Goal: Communication & Community: Answer question/provide support

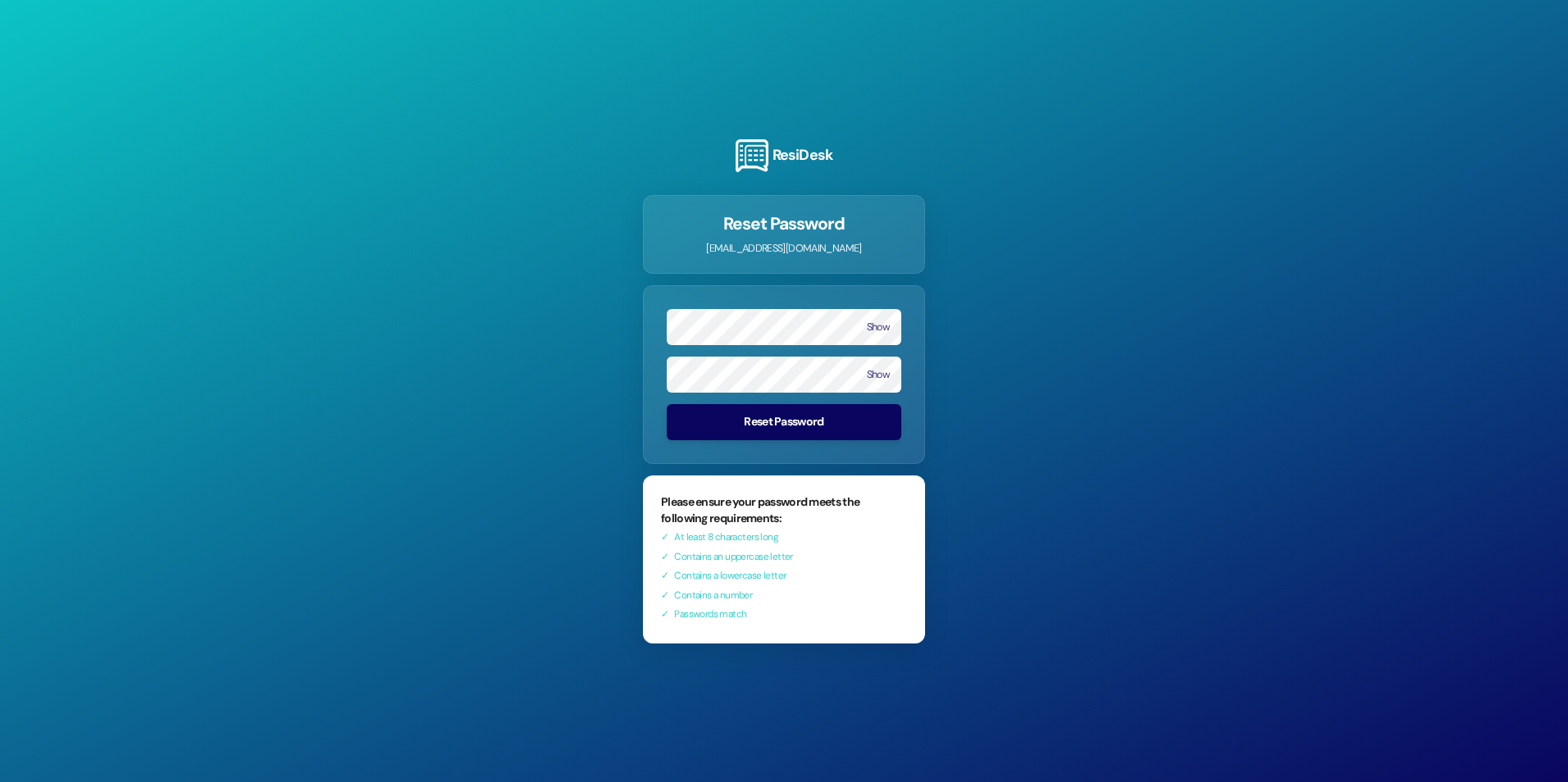
click at [795, 413] on button "Reset Password" at bounding box center [784, 423] width 234 height 37
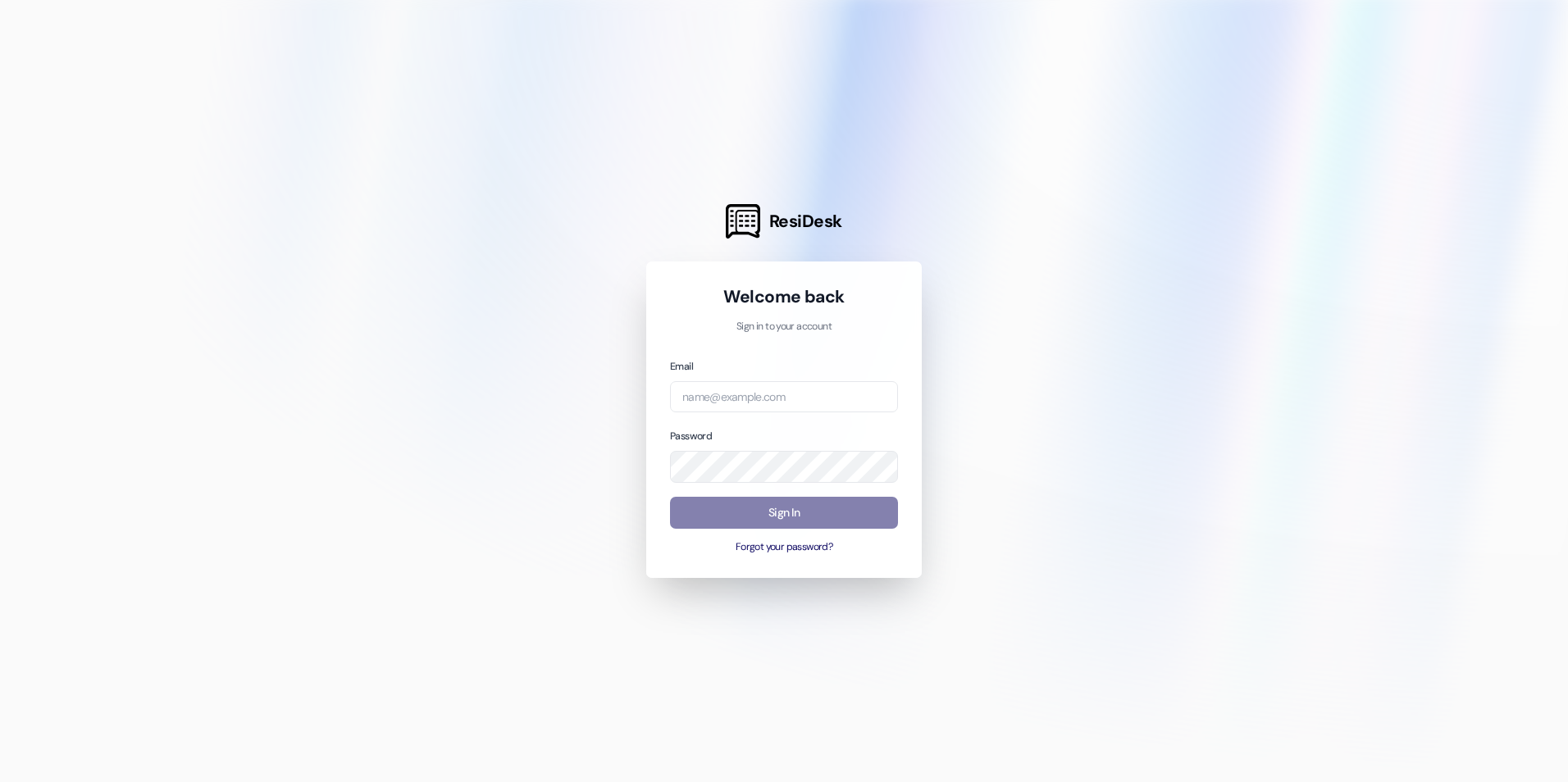
click at [768, 415] on div "Email Password Sign In Forgot your password?" at bounding box center [783, 456] width 228 height 198
click at [771, 408] on input "email" at bounding box center [783, 397] width 228 height 32
type input "[EMAIL_ADDRESS][DOMAIN_NAME]"
click at [777, 509] on button "Sign In" at bounding box center [783, 512] width 228 height 32
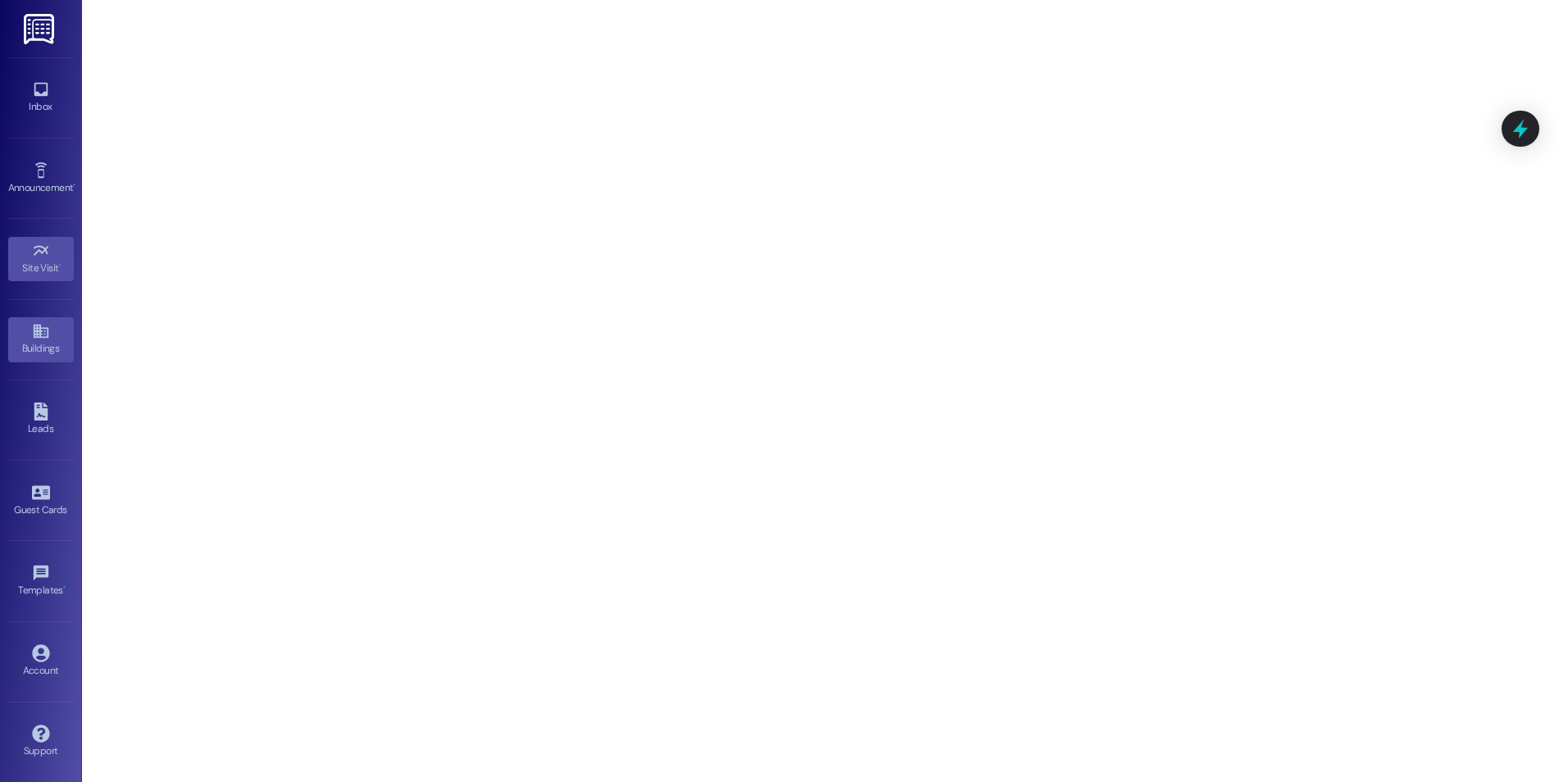
click at [63, 343] on div "Buildings" at bounding box center [40, 348] width 82 height 16
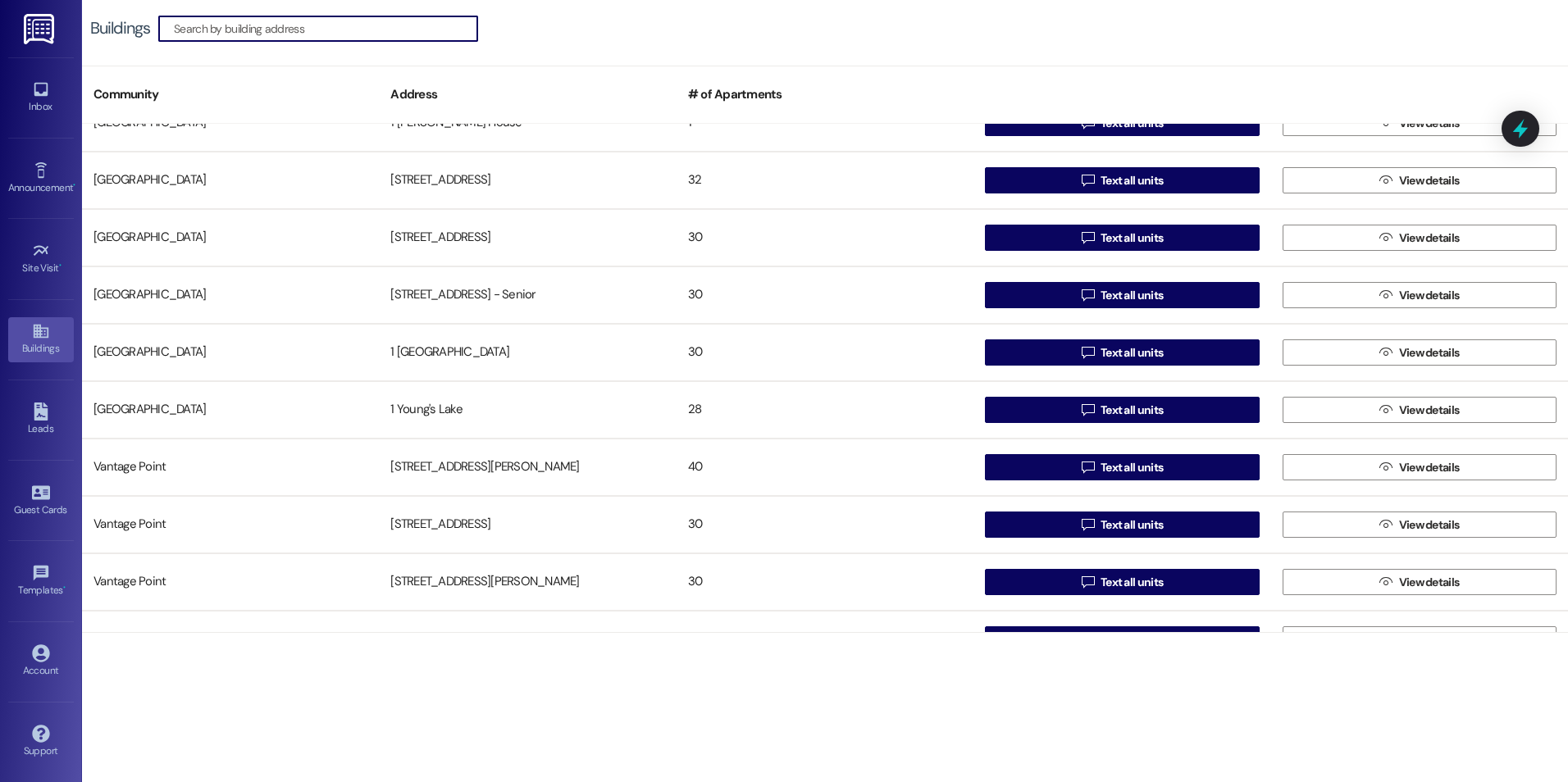
scroll to position [468, 0]
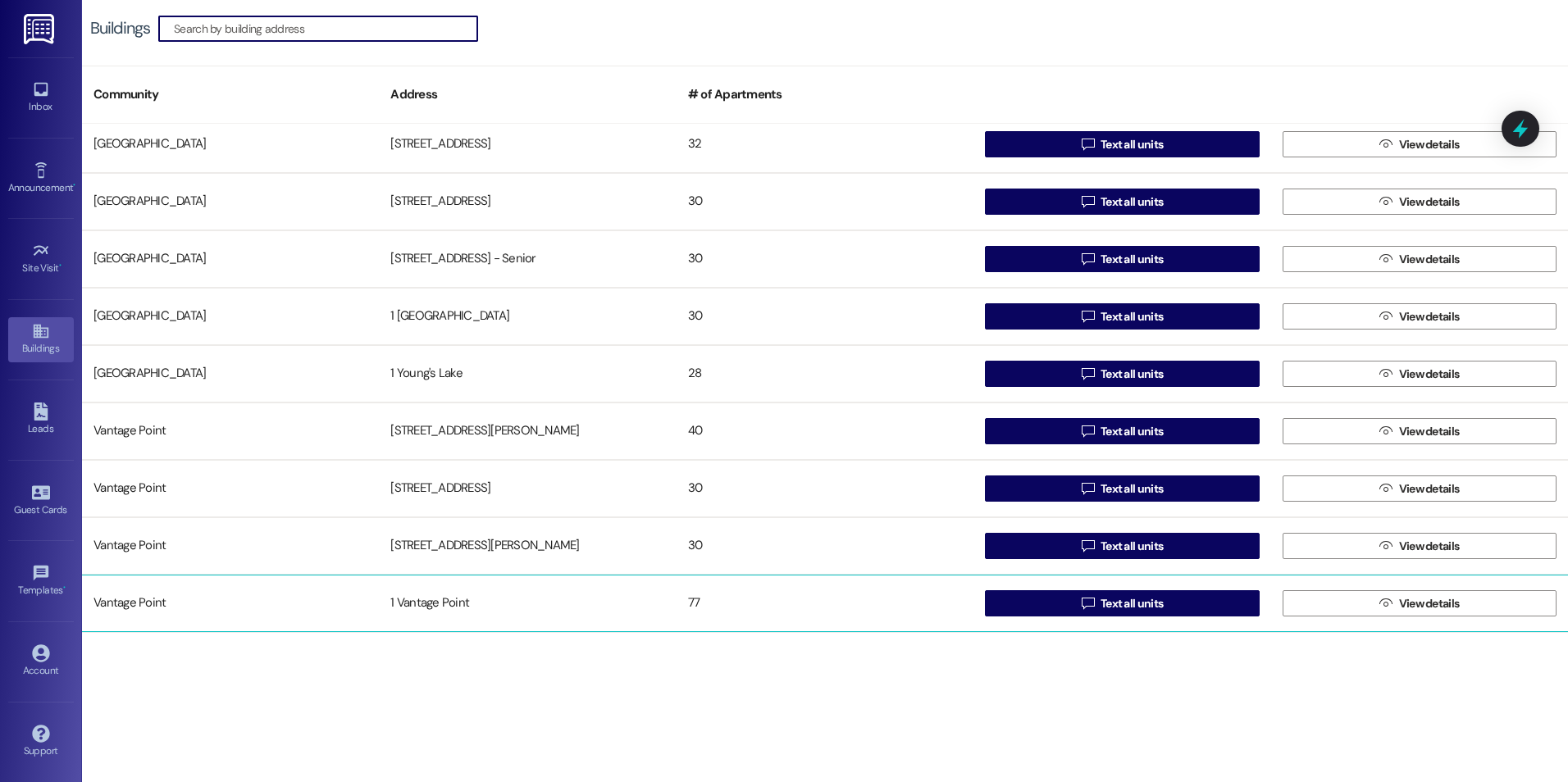
click at [253, 578] on div "Vantage Point 1 Vantage Point 77  Text all units  View details" at bounding box center [824, 603] width 1486 height 58
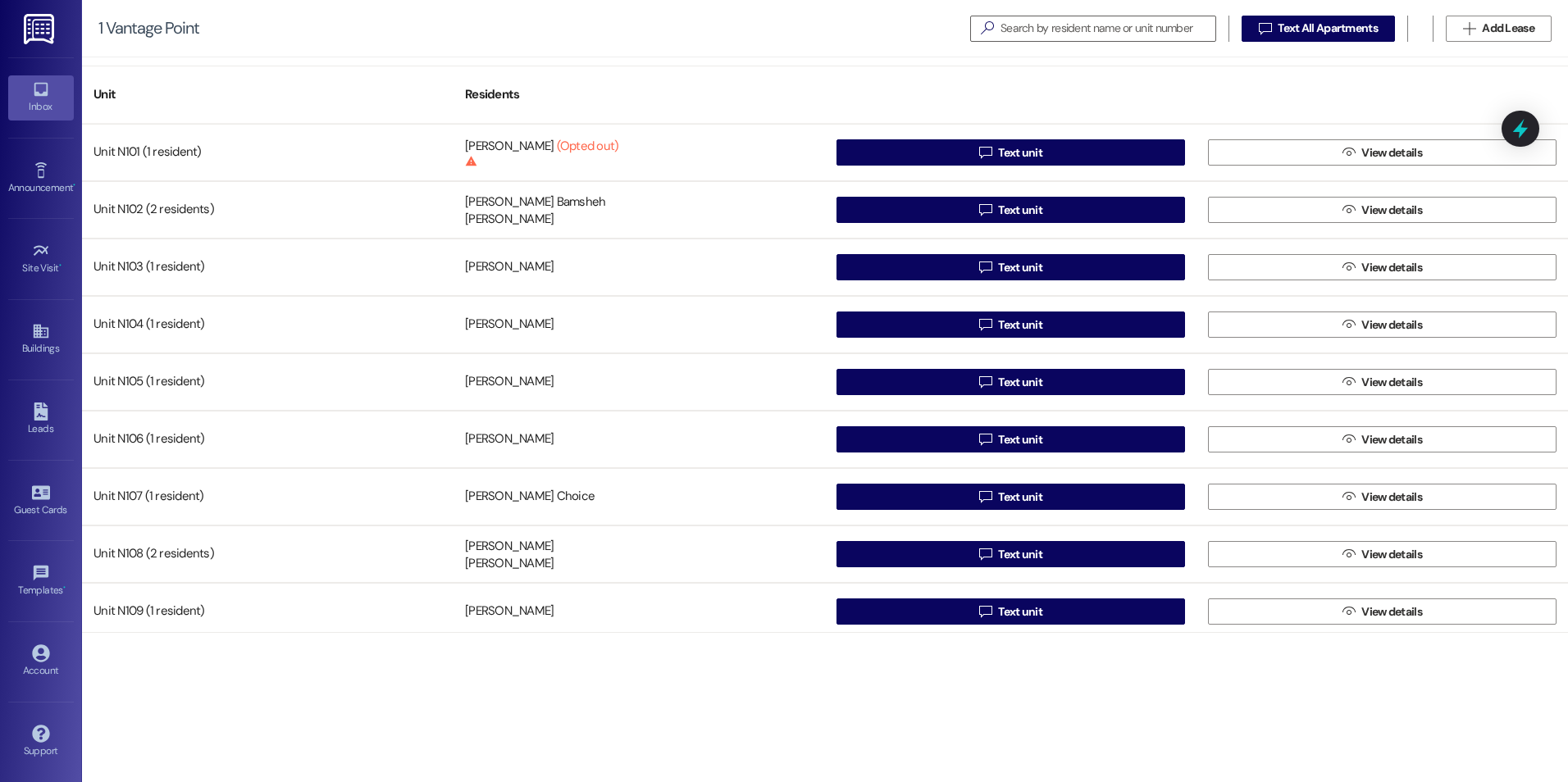
click at [43, 97] on icon at bounding box center [40, 89] width 18 height 18
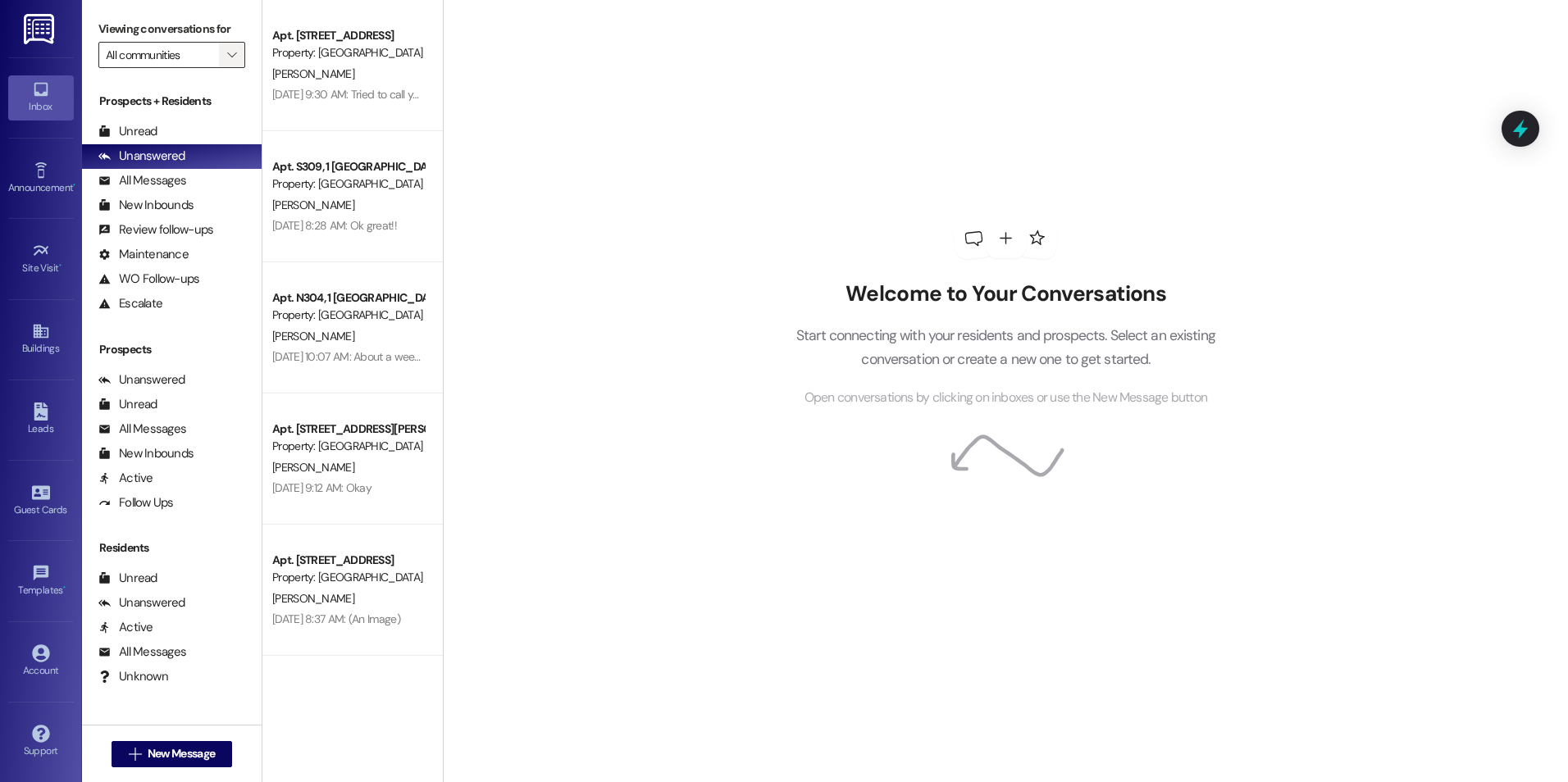
click at [227, 59] on icon "" at bounding box center [231, 55] width 9 height 13
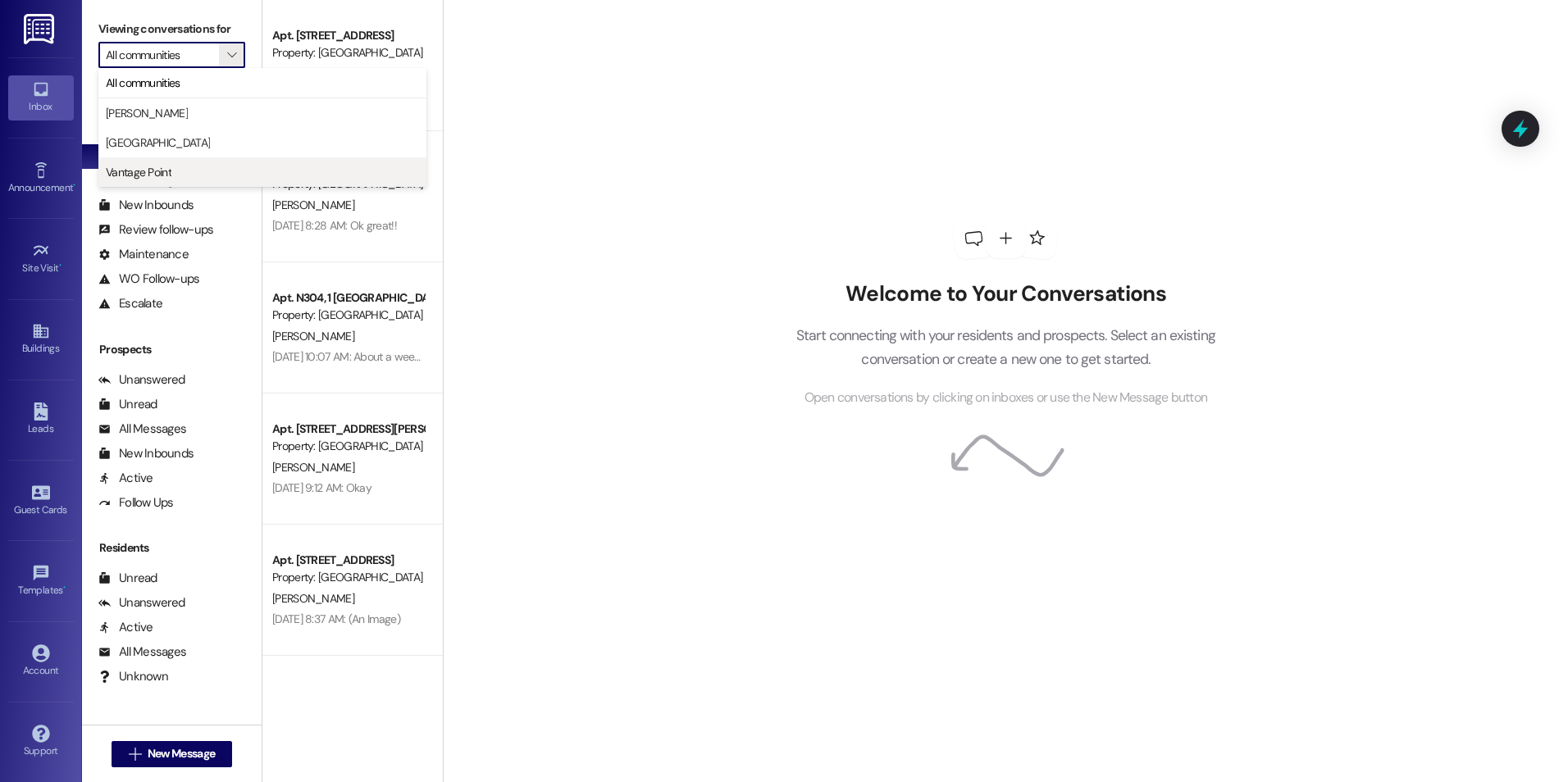
click at [165, 164] on span "Vantage Point" at bounding box center [138, 172] width 65 height 16
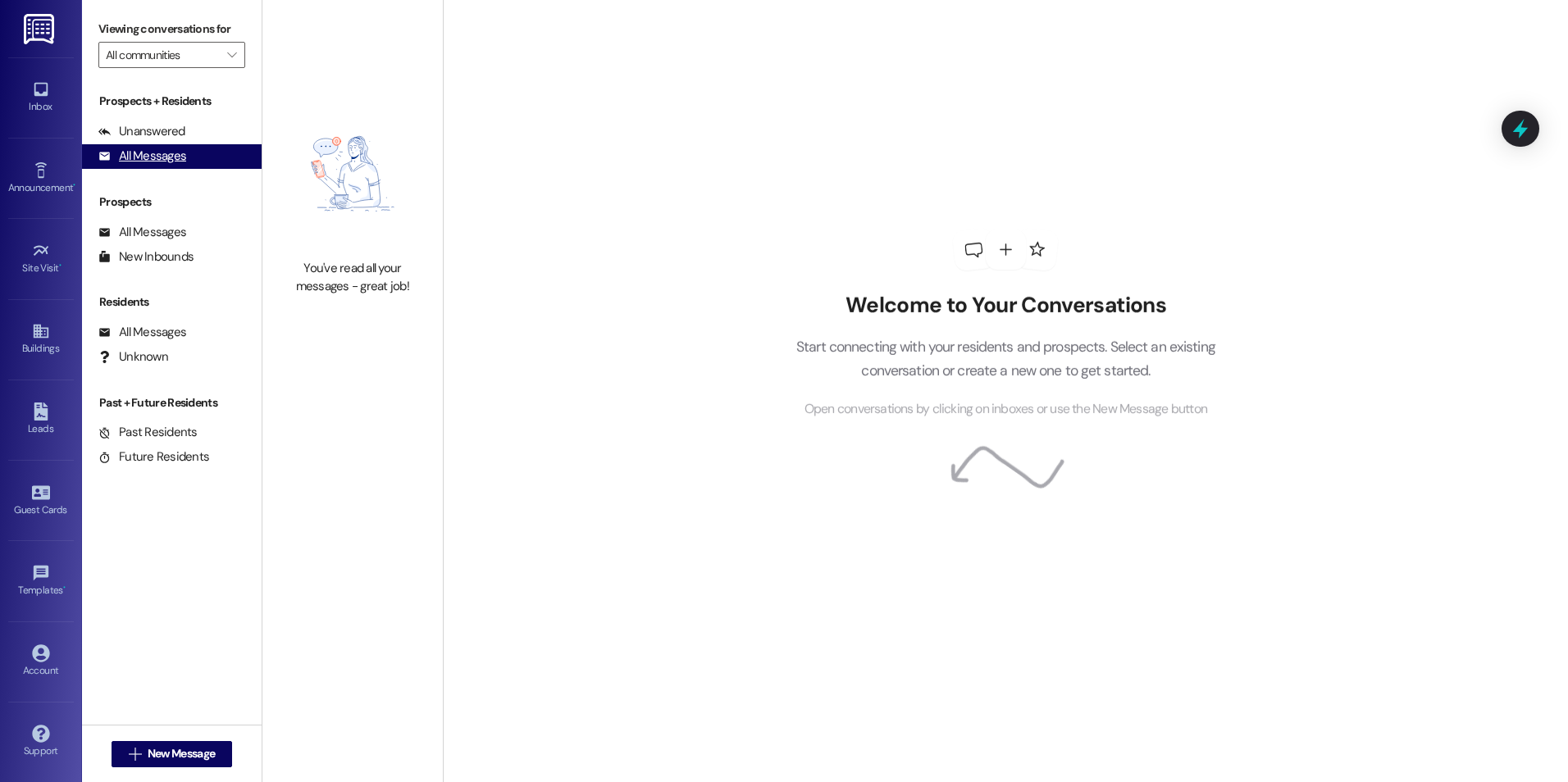
type input "Vantage Point"
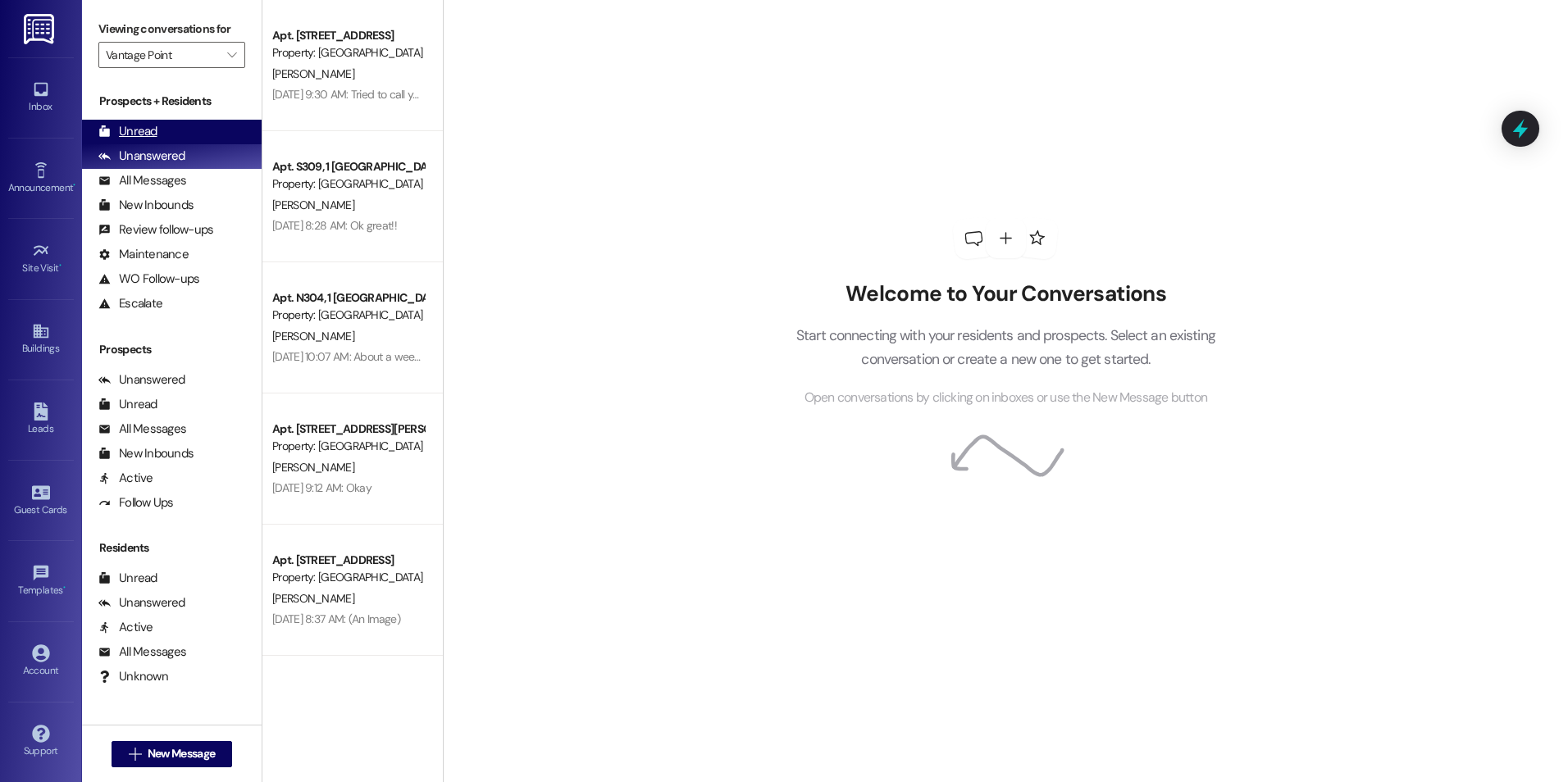
click at [160, 139] on div "Unread (0)" at bounding box center [171, 133] width 180 height 25
